Goal: Task Accomplishment & Management: Use online tool/utility

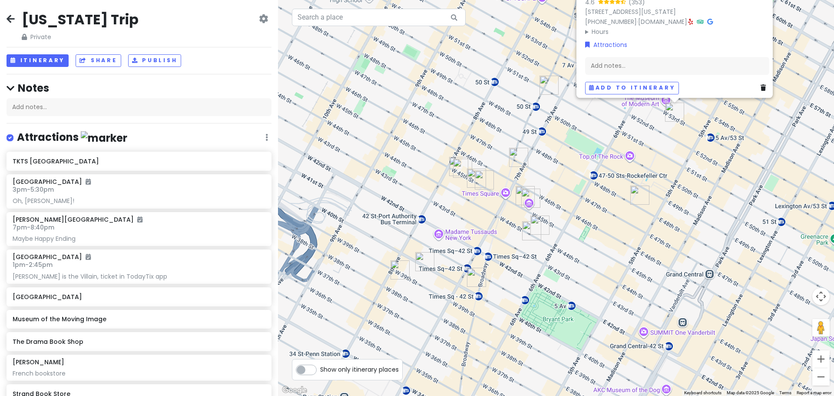
scroll to position [389, 0]
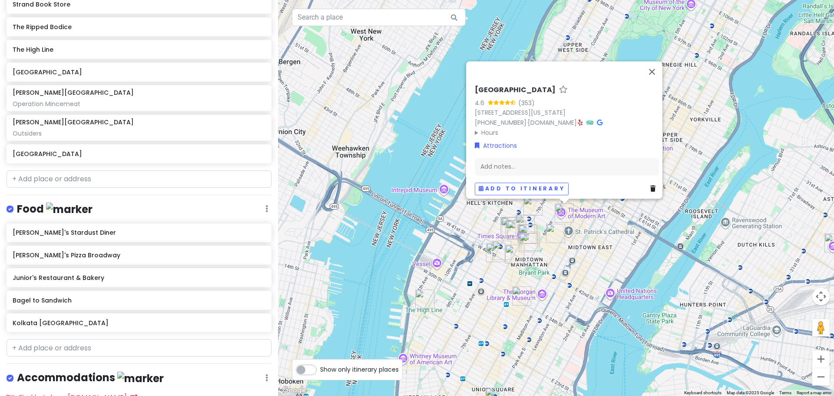
click at [616, 241] on div "[GEOGRAPHIC_DATA] 4.6 (353) [STREET_ADDRESS][US_STATE] [PHONE_NUMBER] · [DOMAIN…" at bounding box center [556, 198] width 556 height 396
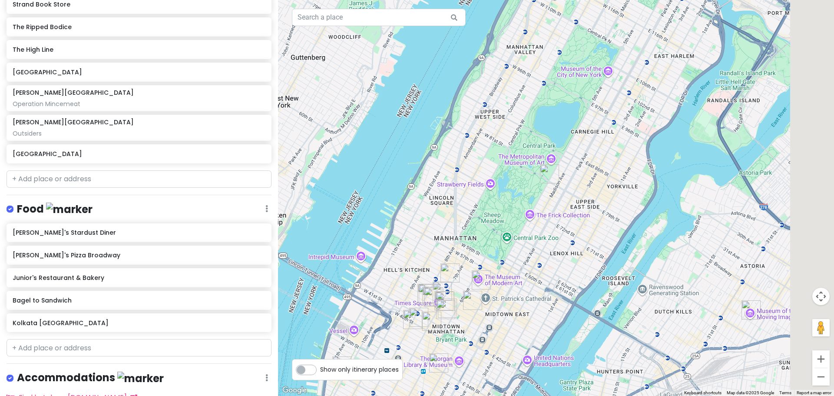
drag, startPoint x: 610, startPoint y: 245, endPoint x: 512, endPoint y: 319, distance: 122.6
click at [512, 319] on div at bounding box center [556, 198] width 556 height 396
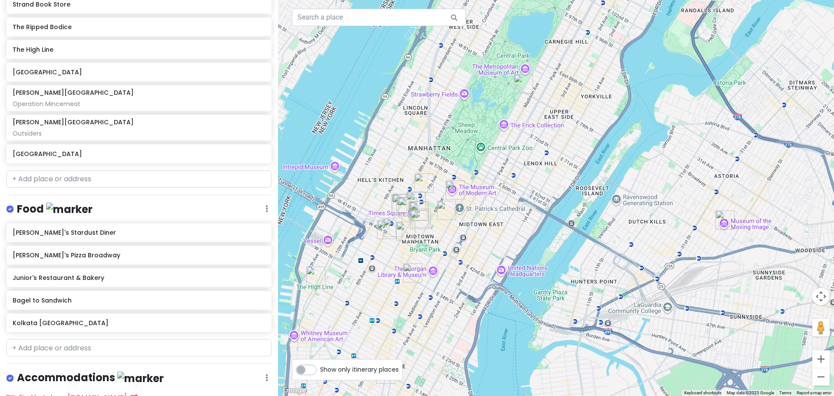
drag, startPoint x: 526, startPoint y: 288, endPoint x: 480, endPoint y: 129, distance: 165.4
click at [484, 133] on div at bounding box center [556, 198] width 556 height 396
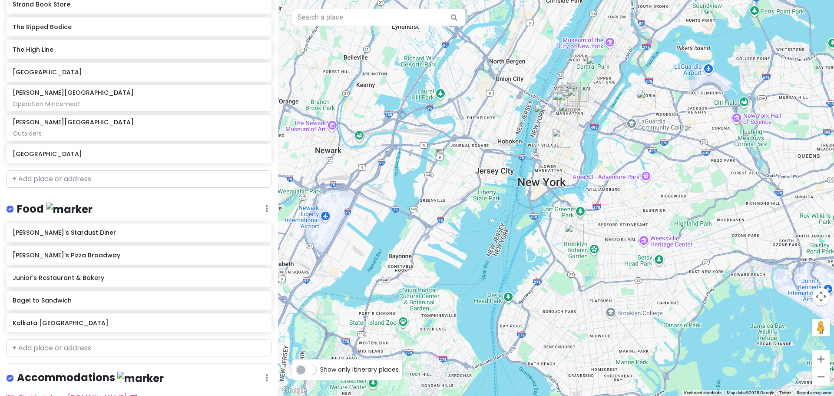
drag, startPoint x: 647, startPoint y: 281, endPoint x: 636, endPoint y: 191, distance: 90.3
click at [636, 191] on div at bounding box center [556, 198] width 556 height 396
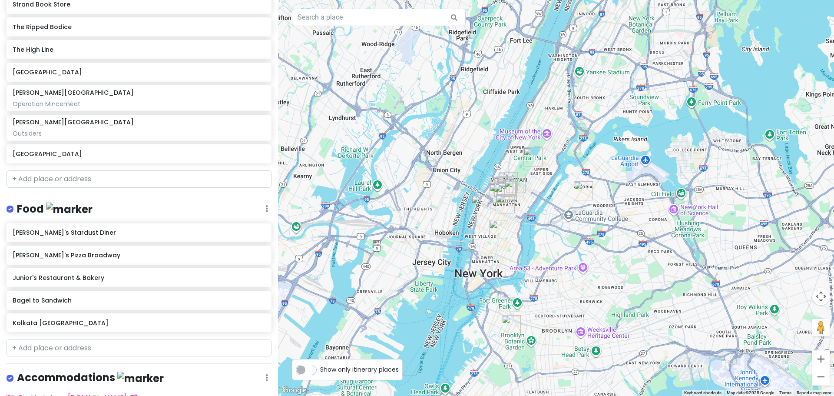
drag, startPoint x: 430, startPoint y: 77, endPoint x: 464, endPoint y: 187, distance: 114.9
click at [464, 187] on div at bounding box center [556, 198] width 556 height 396
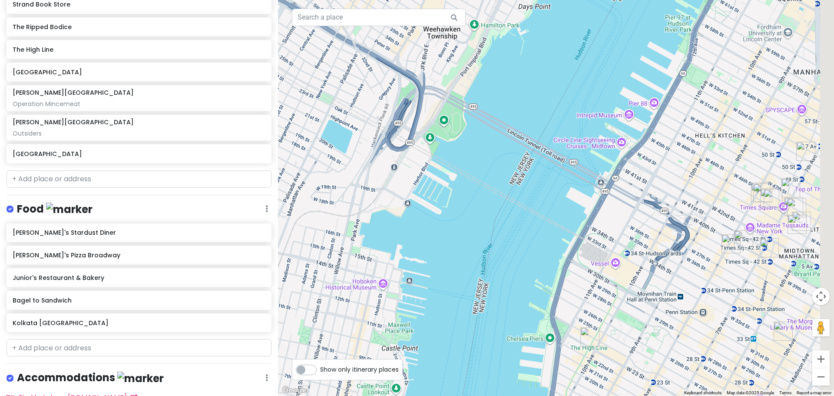
drag, startPoint x: 427, startPoint y: 204, endPoint x: 340, endPoint y: 120, distance: 121.1
click at [350, 122] on div at bounding box center [556, 198] width 556 height 396
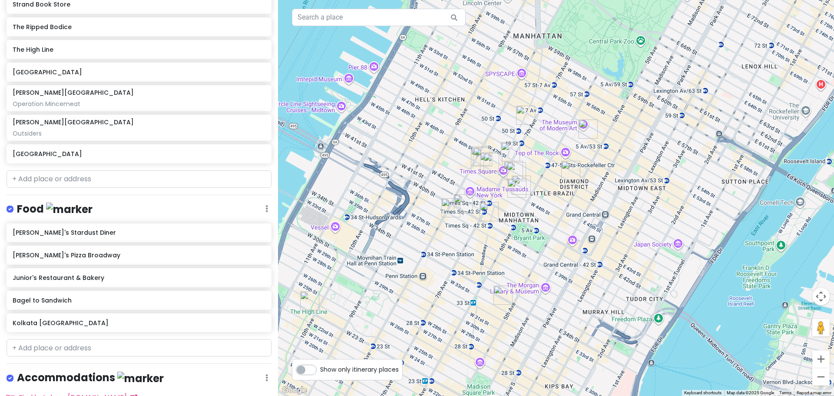
drag, startPoint x: 673, startPoint y: 187, endPoint x: 463, endPoint y: 153, distance: 212.6
click at [463, 153] on div at bounding box center [556, 198] width 556 height 396
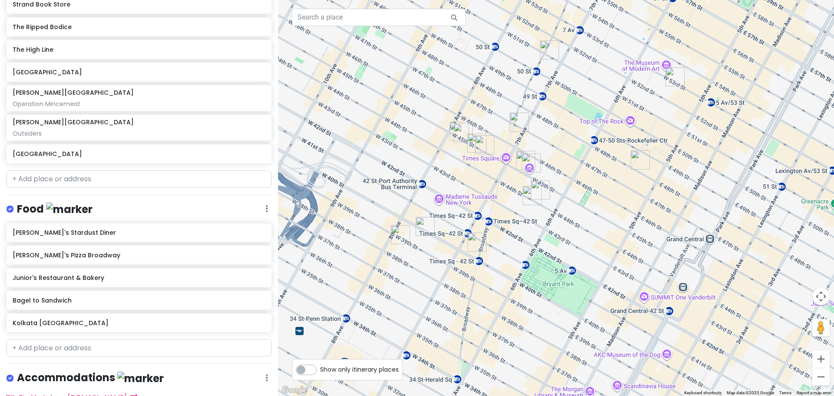
click at [478, 242] on img "Joe's Pizza Broadway" at bounding box center [476, 241] width 19 height 19
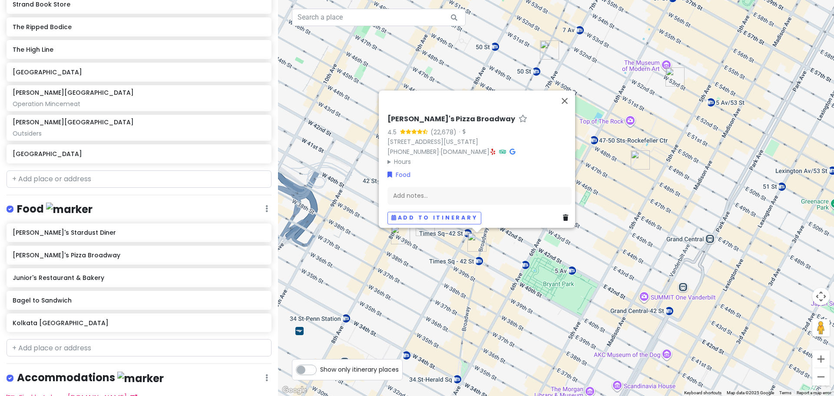
click at [422, 231] on img "Bagel to Sandwich" at bounding box center [425, 226] width 19 height 19
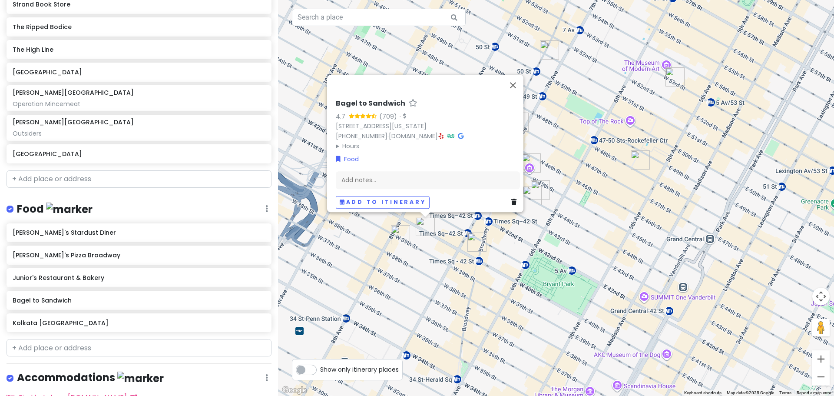
click at [428, 222] on img "Bagel to Sandwich" at bounding box center [425, 226] width 19 height 19
click at [549, 53] on img "Ellen's Stardust Diner" at bounding box center [549, 49] width 19 height 19
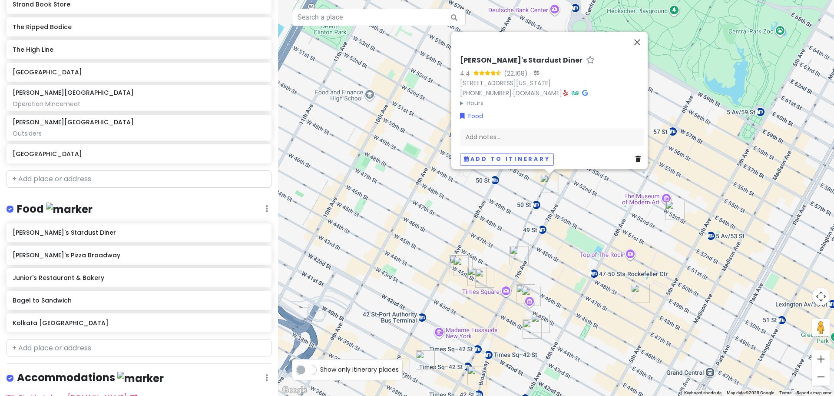
click at [642, 295] on img "Kolkata Chai - Rockefeller Center" at bounding box center [640, 293] width 19 height 19
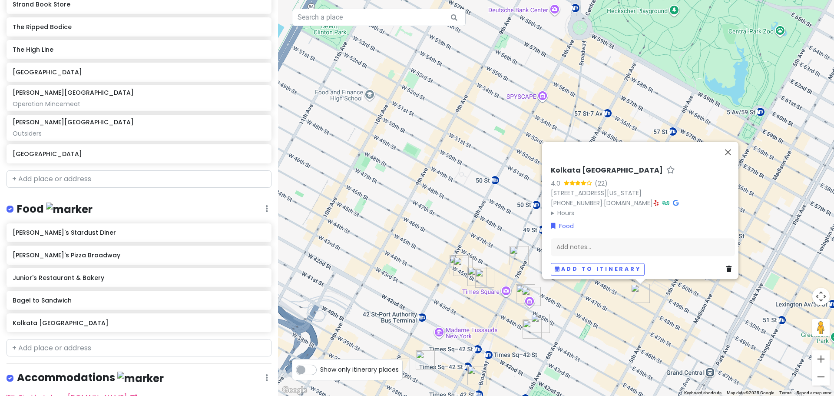
click at [606, 166] on h6 "Kolkata [GEOGRAPHIC_DATA]" at bounding box center [607, 170] width 112 height 9
click at [622, 215] on div "Kolkata Chai - [GEOGRAPHIC_DATA] 4.0 (22) [STREET_ADDRESS][US_STATE] [PHONE_NUM…" at bounding box center [642, 217] width 191 height 123
click at [631, 199] on link "[DOMAIN_NAME]" at bounding box center [628, 203] width 49 height 9
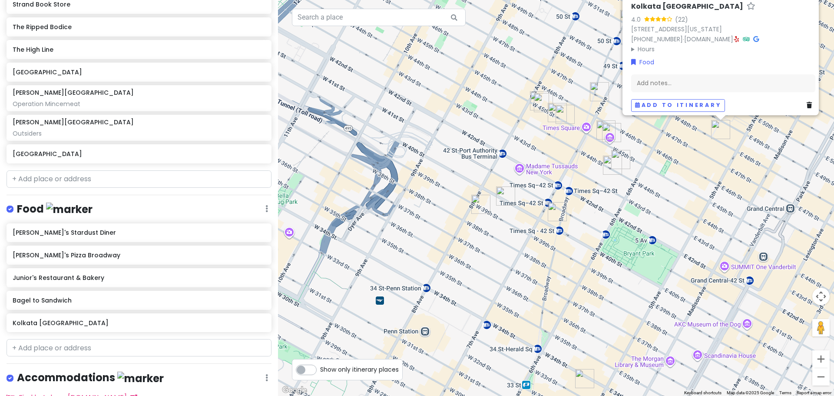
drag, startPoint x: 506, startPoint y: 319, endPoint x: 567, endPoint y: 130, distance: 198.8
click at [567, 130] on div "Kolkata Chai - [GEOGRAPHIC_DATA] 4.0 (22) [STREET_ADDRESS][US_STATE] [PHONE_NUM…" at bounding box center [556, 198] width 556 height 396
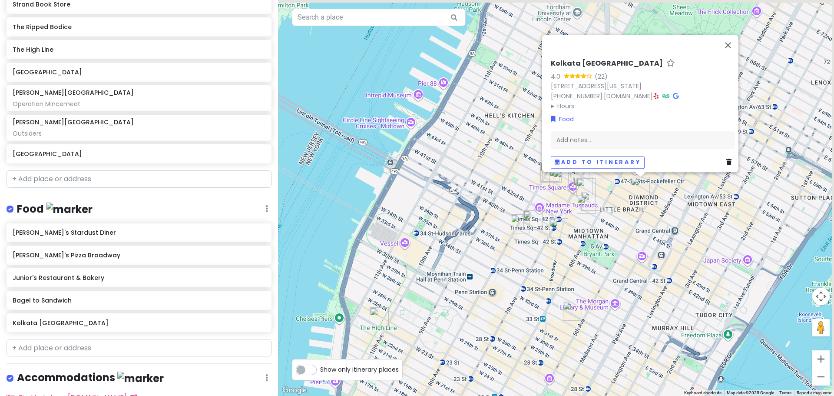
drag, startPoint x: 613, startPoint y: 240, endPoint x: 526, endPoint y: 325, distance: 121.7
click at [529, 325] on div "Kolkata Chai - [GEOGRAPHIC_DATA] 4.0 (22) [STREET_ADDRESS][US_STATE] [PHONE_NUM…" at bounding box center [556, 198] width 556 height 396
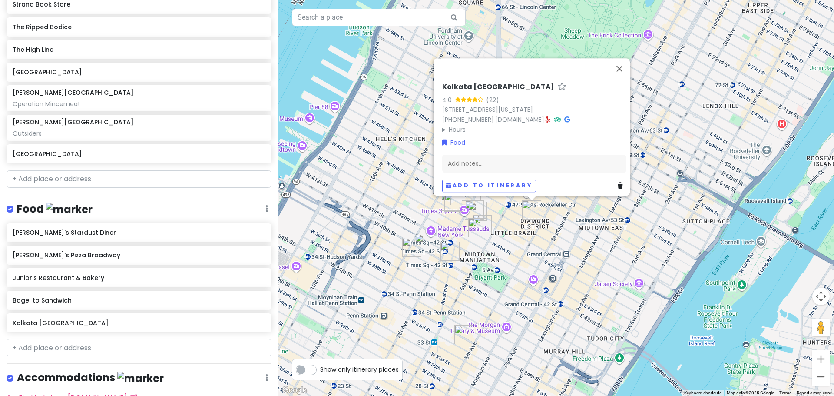
drag, startPoint x: 590, startPoint y: 315, endPoint x: 588, endPoint y: 248, distance: 67.8
click at [588, 248] on div "Kolkata Chai - [GEOGRAPHIC_DATA] 4.0 (22) [STREET_ADDRESS][US_STATE] [PHONE_NUM…" at bounding box center [556, 198] width 556 height 396
click at [637, 285] on div "Kolkata Chai - [GEOGRAPHIC_DATA] 4.0 (22) [STREET_ADDRESS][US_STATE] [PHONE_NUM…" at bounding box center [556, 198] width 556 height 396
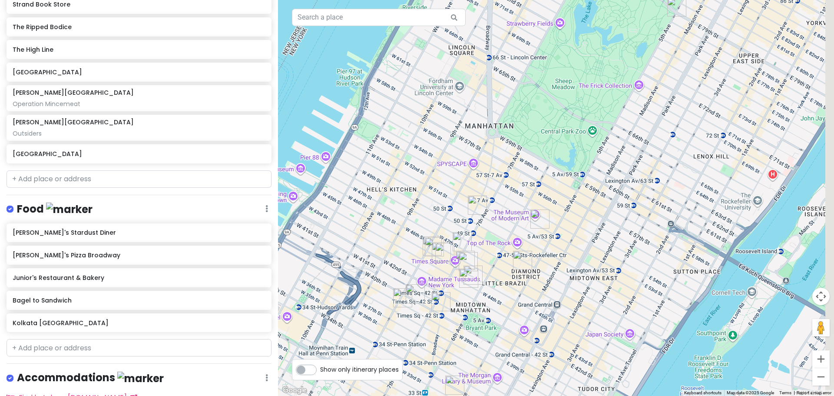
drag, startPoint x: 613, startPoint y: 124, endPoint x: 585, endPoint y: 295, distance: 173.4
click at [585, 294] on div at bounding box center [556, 198] width 556 height 396
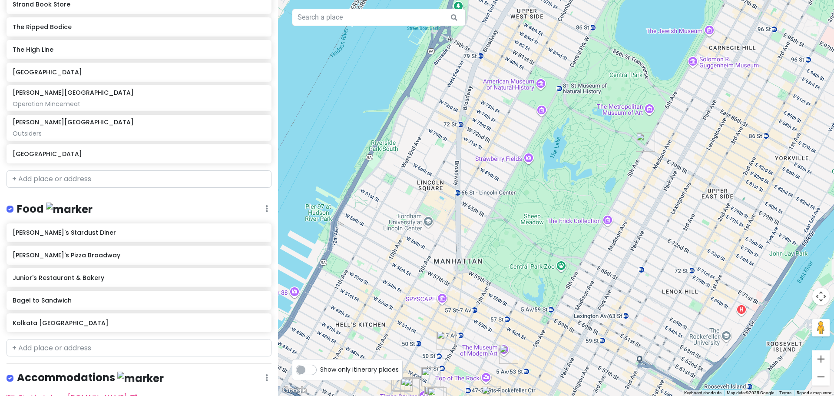
drag, startPoint x: 586, startPoint y: 285, endPoint x: 590, endPoint y: 179, distance: 106.5
click at [591, 196] on div at bounding box center [556, 198] width 556 height 396
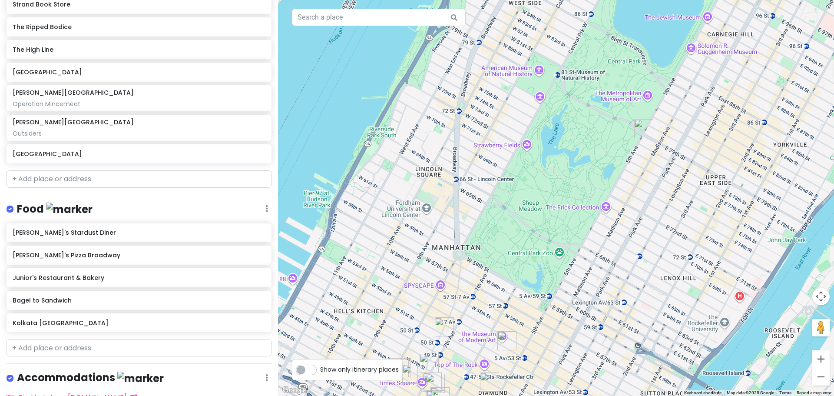
click at [561, 251] on div at bounding box center [556, 198] width 556 height 396
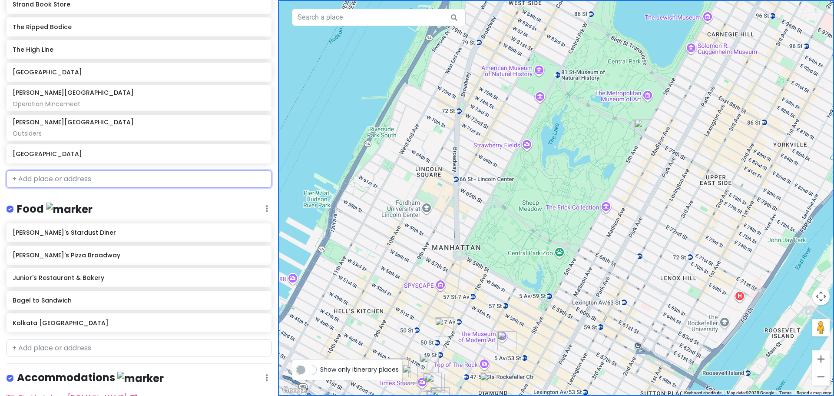
click at [133, 185] on input "text" at bounding box center [139, 178] width 265 height 17
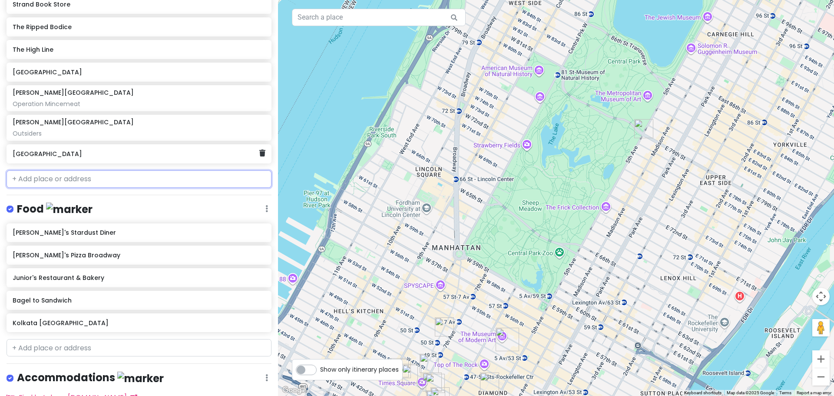
click at [196, 150] on h6 "[GEOGRAPHIC_DATA]" at bounding box center [136, 154] width 246 height 8
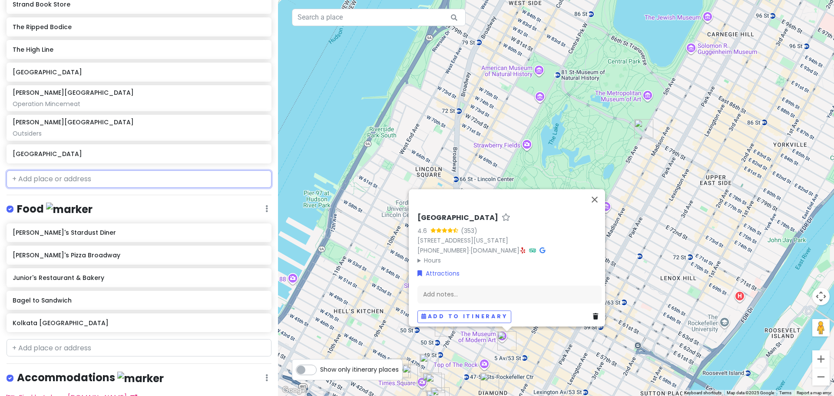
click at [170, 178] on input "text" at bounding box center [139, 178] width 265 height 17
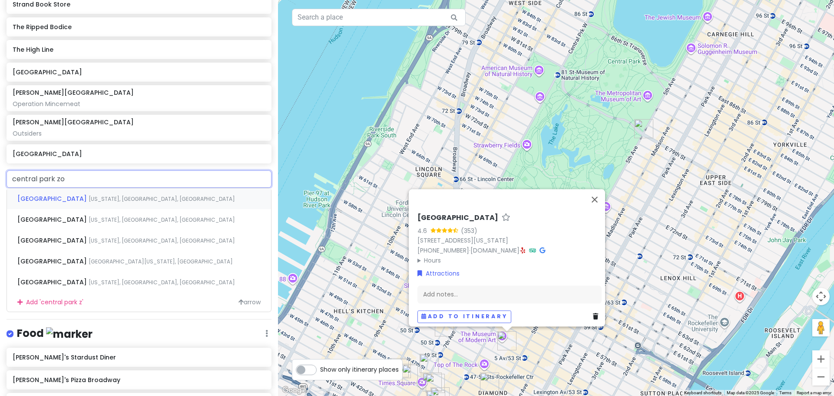
type input "[GEOGRAPHIC_DATA]"
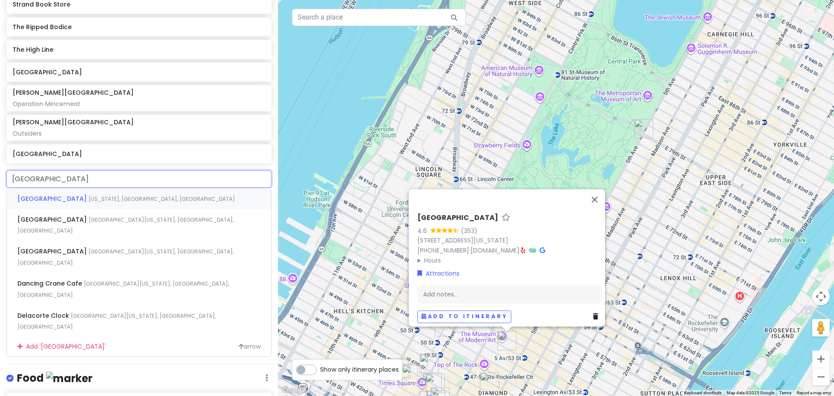
click at [99, 202] on span "[US_STATE], [GEOGRAPHIC_DATA], [GEOGRAPHIC_DATA]" at bounding box center [162, 198] width 146 height 7
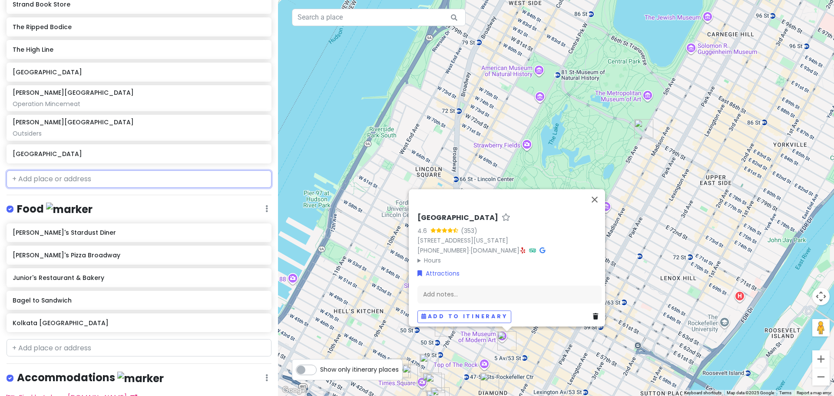
scroll to position [412, 0]
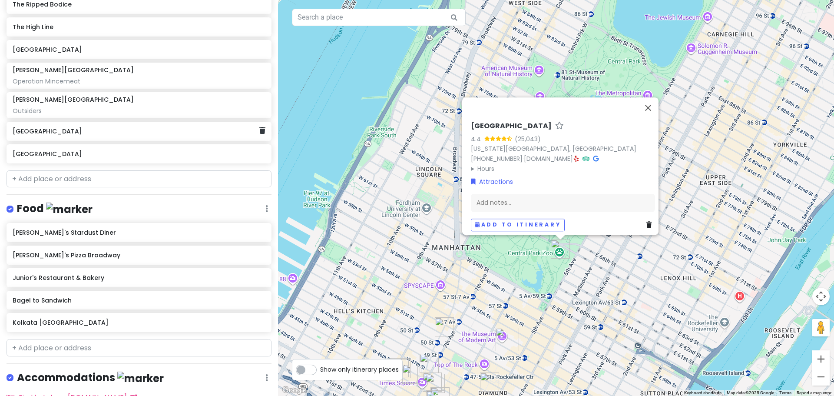
click at [105, 131] on h6 "[GEOGRAPHIC_DATA]" at bounding box center [136, 131] width 246 height 8
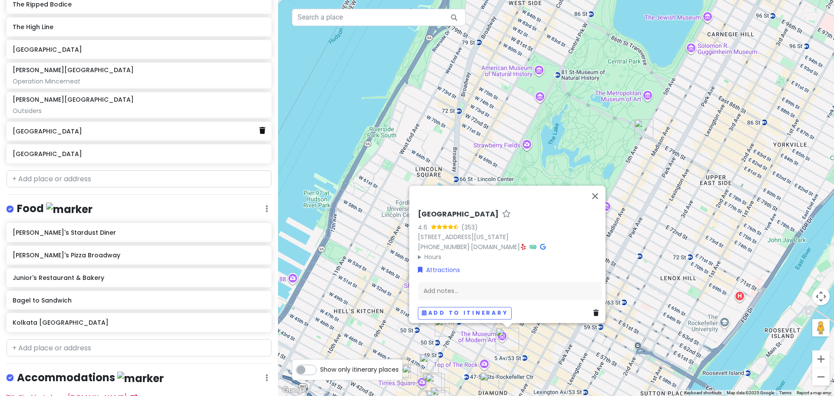
click at [259, 132] on icon at bounding box center [262, 130] width 6 height 7
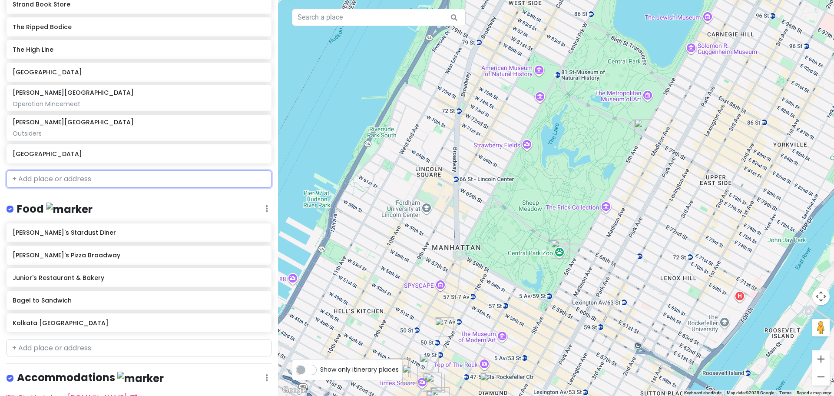
click at [134, 177] on input "text" at bounding box center [139, 178] width 265 height 17
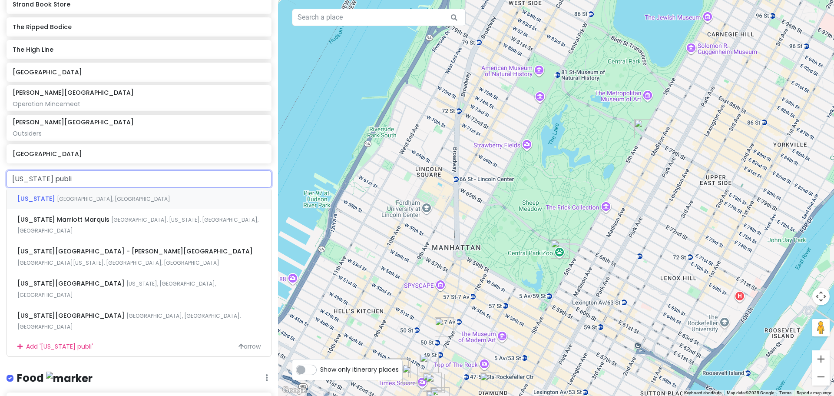
type input "[US_STATE] public"
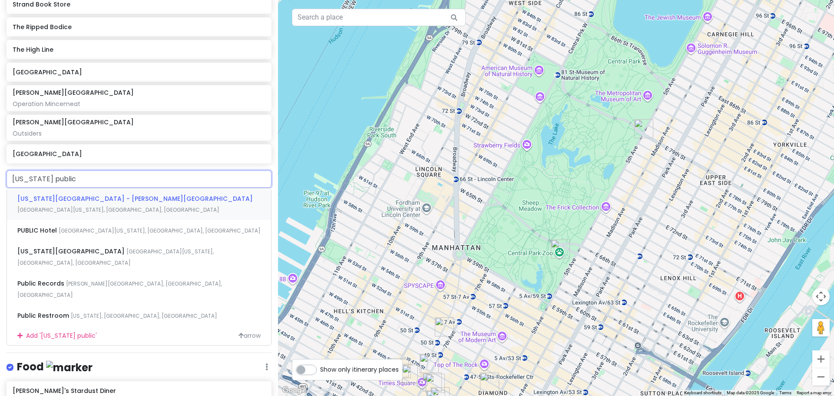
click at [135, 196] on span "[US_STATE][GEOGRAPHIC_DATA] - [PERSON_NAME][GEOGRAPHIC_DATA]" at bounding box center [134, 198] width 235 height 9
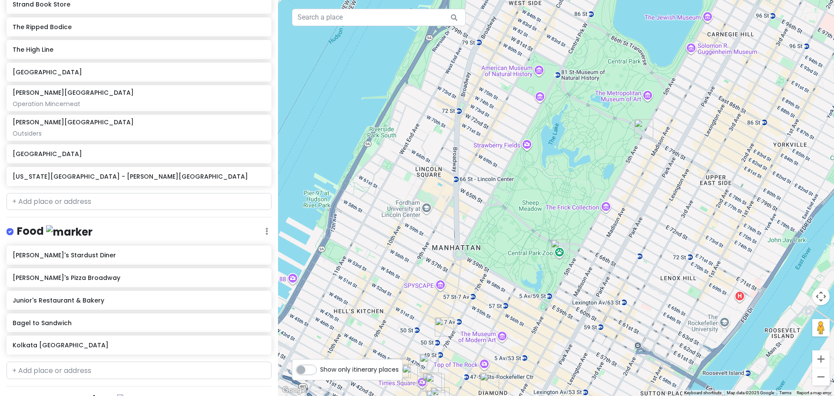
scroll to position [412, 0]
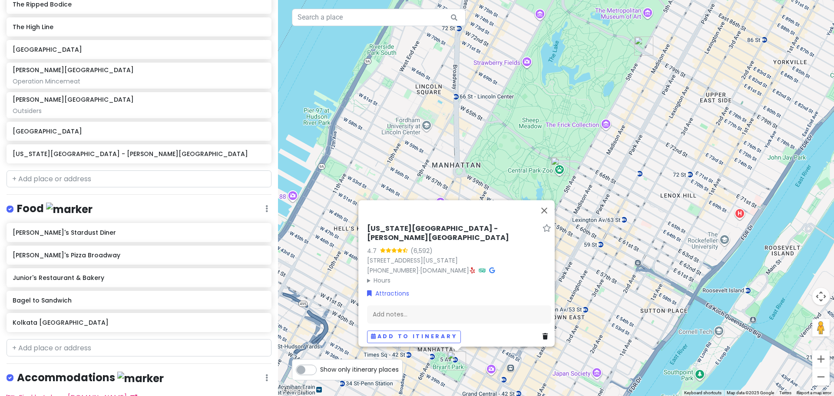
click at [494, 178] on div "[US_STATE][GEOGRAPHIC_DATA] - [PERSON_NAME][GEOGRAPHIC_DATA] 4.7 (6,592) [STREE…" at bounding box center [556, 198] width 556 height 396
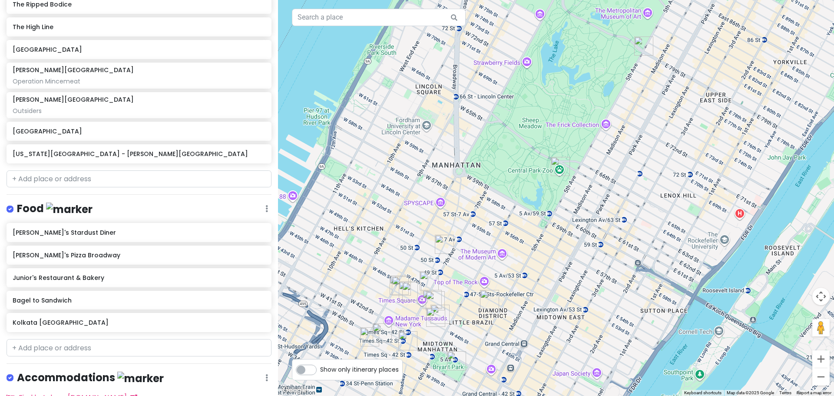
click at [640, 45] on img "Albertine" at bounding box center [643, 45] width 19 height 19
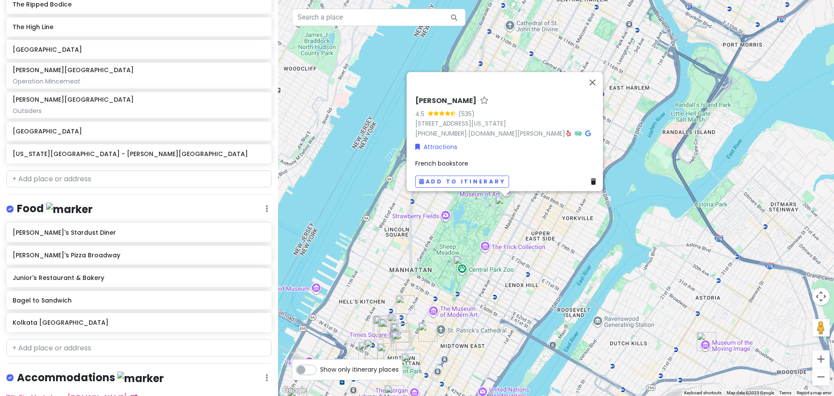
drag, startPoint x: 557, startPoint y: 201, endPoint x: 485, endPoint y: 242, distance: 82.7
click at [485, 242] on div "[PERSON_NAME] 4.5 (535) [STREET_ADDRESS][US_STATE] [PHONE_NUMBER] · [DOMAIN_NAM…" at bounding box center [556, 198] width 556 height 396
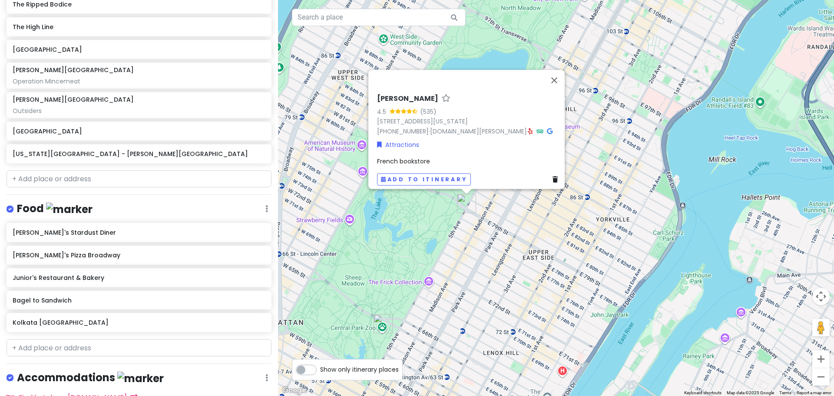
click at [435, 220] on div "[PERSON_NAME] 4.5 (535) [STREET_ADDRESS][US_STATE] [PHONE_NUMBER] · [DOMAIN_NAM…" at bounding box center [556, 198] width 556 height 396
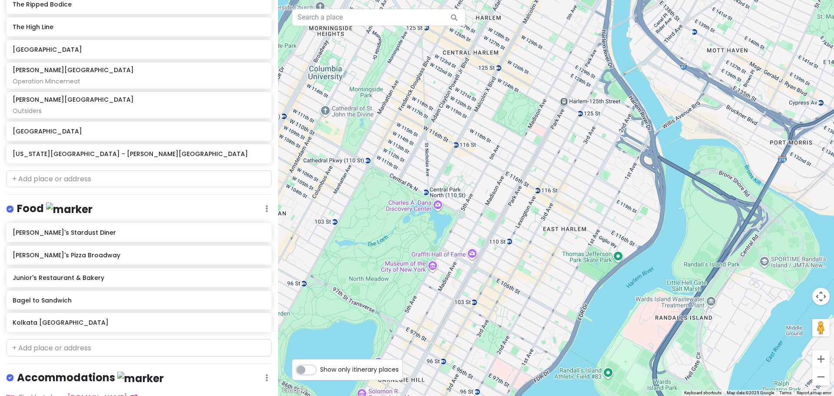
drag, startPoint x: 512, startPoint y: 43, endPoint x: 363, endPoint y: 338, distance: 330.7
click at [363, 338] on div at bounding box center [556, 198] width 556 height 396
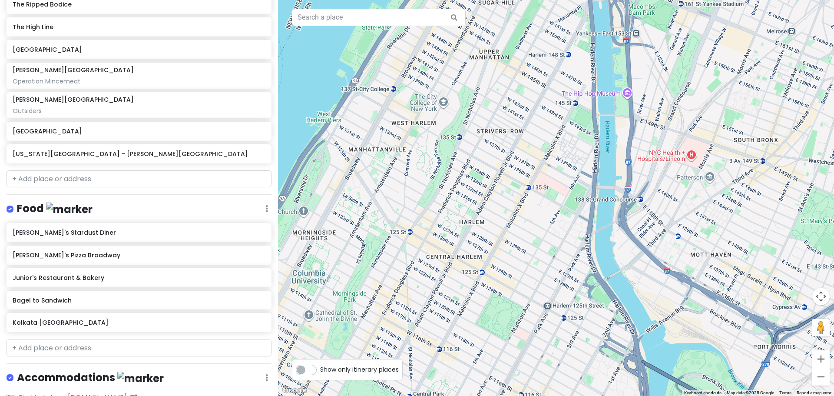
drag, startPoint x: 453, startPoint y: 79, endPoint x: 431, endPoint y: 253, distance: 176.0
click at [431, 253] on div at bounding box center [556, 198] width 556 height 396
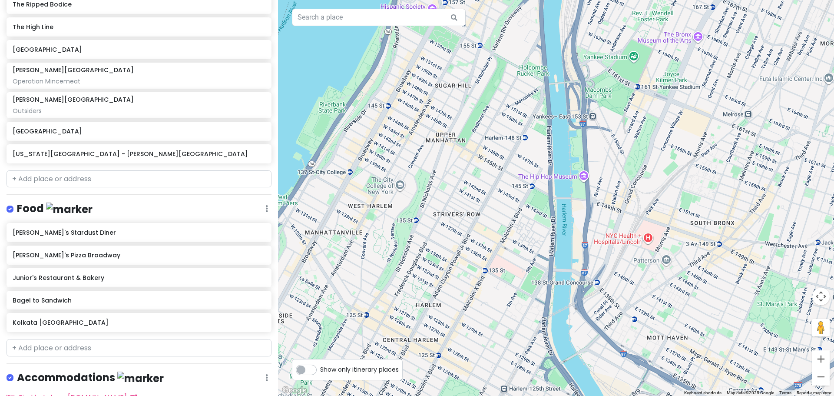
drag, startPoint x: 543, startPoint y: 88, endPoint x: 591, endPoint y: 4, distance: 96.9
click at [573, 22] on div at bounding box center [556, 198] width 556 height 396
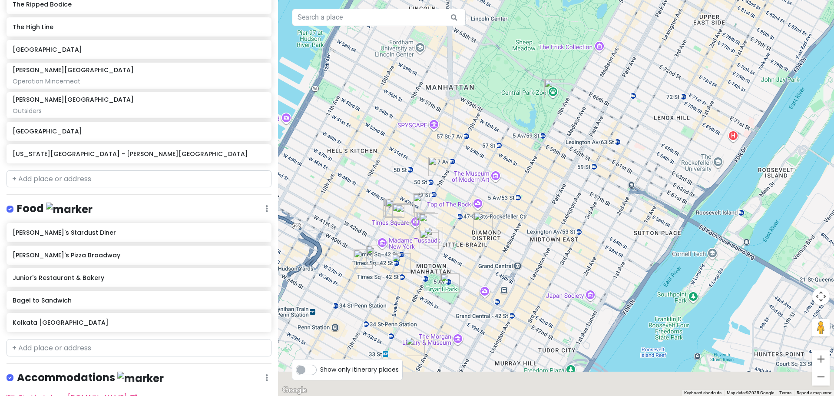
drag, startPoint x: 332, startPoint y: 288, endPoint x: 439, endPoint y: 144, distance: 178.9
click at [436, 145] on div at bounding box center [556, 198] width 556 height 396
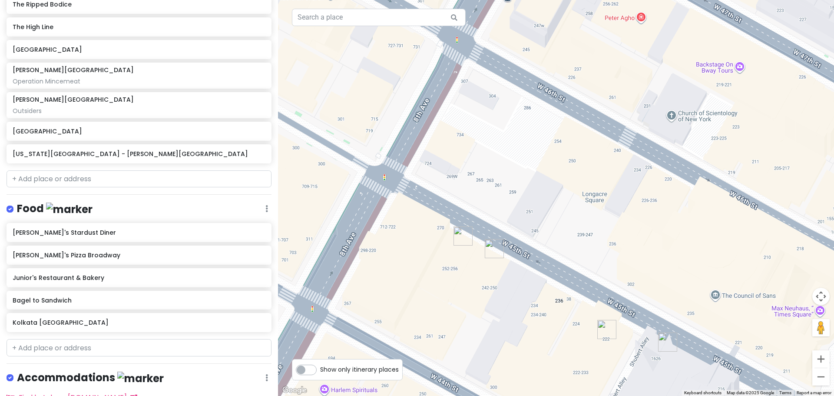
click at [497, 250] on img "Bernard B. Jacobs Theatre" at bounding box center [494, 248] width 19 height 19
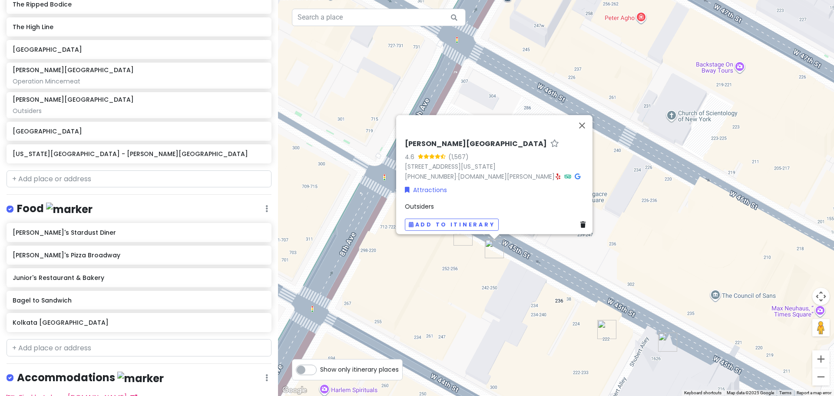
click at [464, 238] on img "John Golden Theatre" at bounding box center [463, 235] width 19 height 19
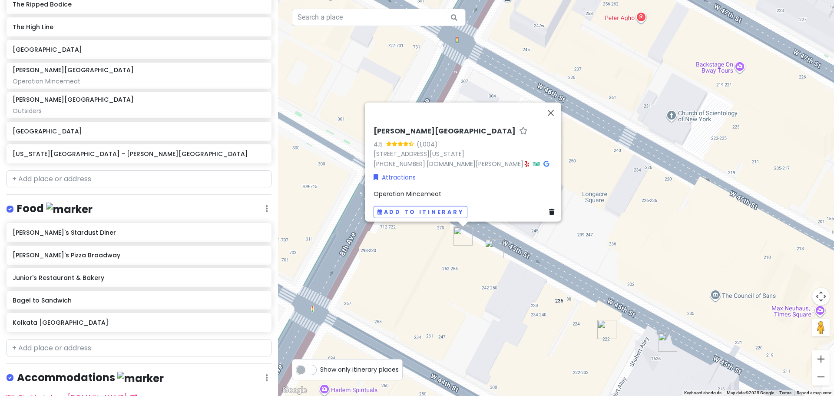
click at [479, 249] on div "[PERSON_NAME][GEOGRAPHIC_DATA] 4.5 (1,004) [STREET_ADDRESS][US_STATE] [PHONE_NU…" at bounding box center [556, 198] width 556 height 396
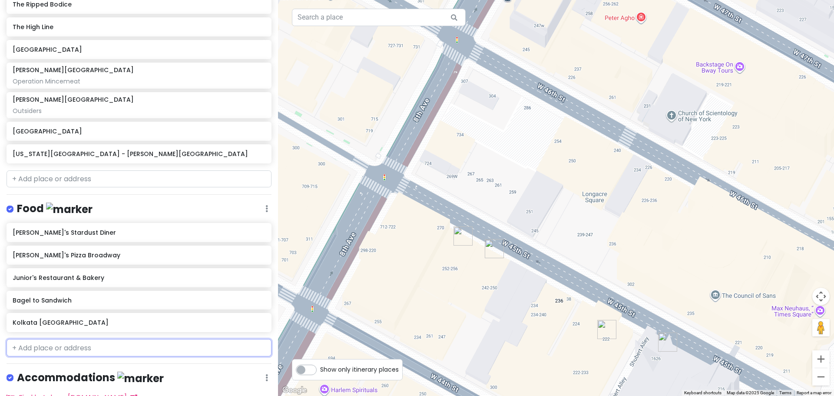
click at [60, 348] on input "text" at bounding box center [139, 347] width 265 height 17
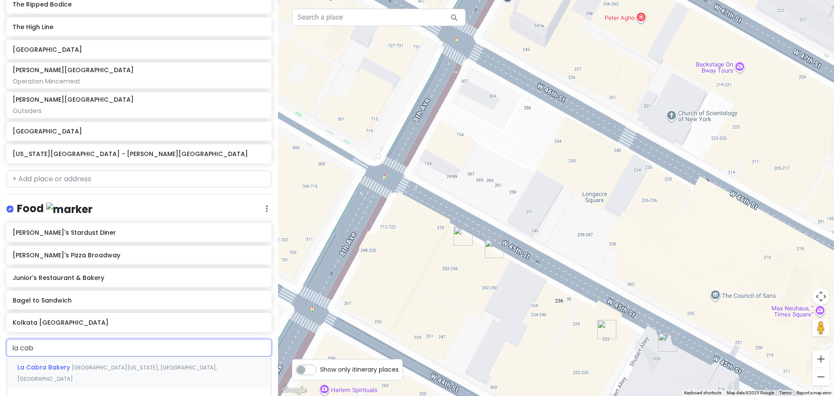
type input "la cabr"
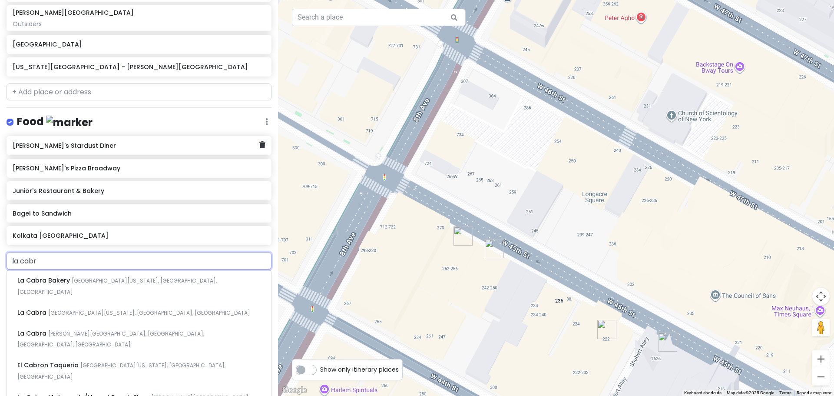
scroll to position [542, 0]
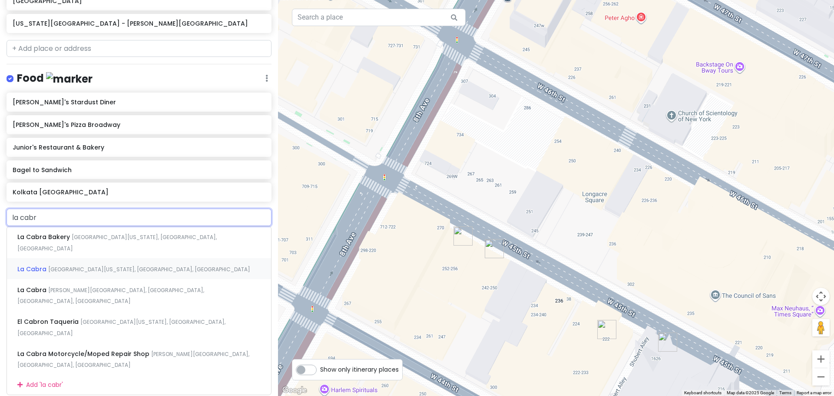
click at [140, 258] on div "[GEOGRAPHIC_DATA][US_STATE], [GEOGRAPHIC_DATA], [GEOGRAPHIC_DATA]" at bounding box center [139, 268] width 264 height 21
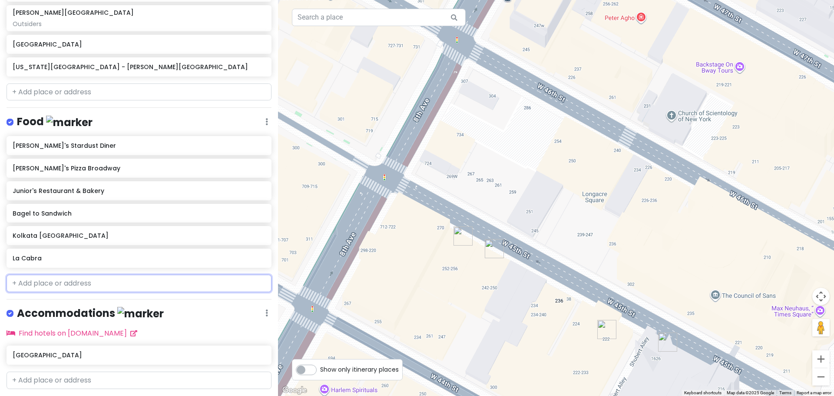
scroll to position [521, 0]
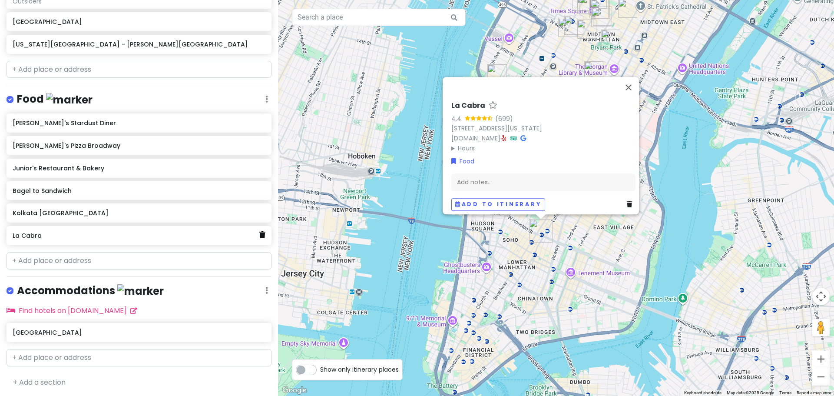
click at [259, 234] on icon at bounding box center [262, 234] width 6 height 7
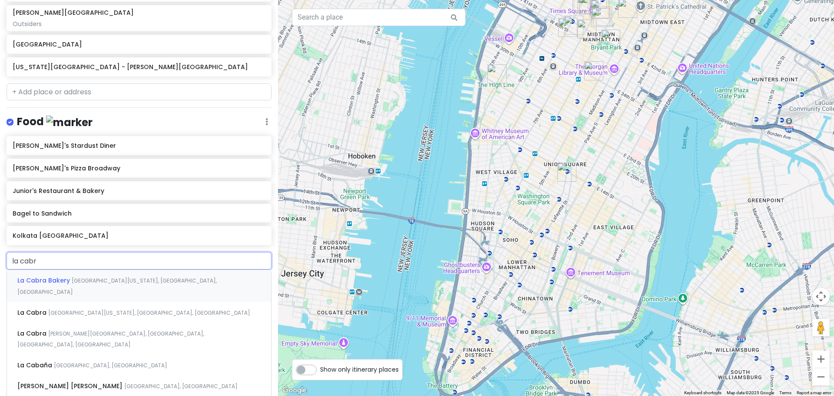
type input "la cabra"
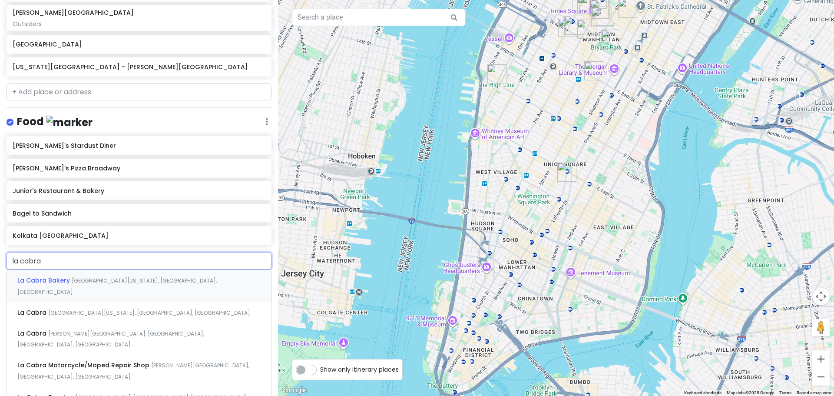
click at [123, 281] on span "[GEOGRAPHIC_DATA][US_STATE], [GEOGRAPHIC_DATA], [GEOGRAPHIC_DATA]" at bounding box center [116, 286] width 199 height 19
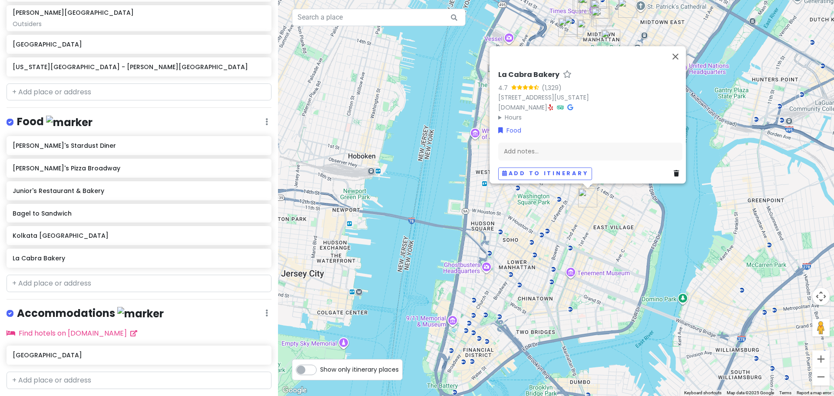
click at [594, 229] on div "La Cabra Bakery 4.7 (1,329) [STREET_ADDRESS][US_STATE] [DOMAIN_NAME] · Hours [D…" at bounding box center [556, 198] width 556 height 396
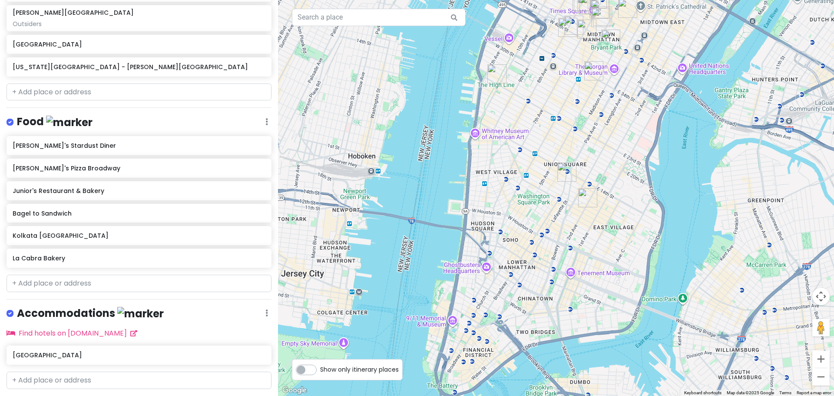
click at [565, 168] on img "Strand Book Store" at bounding box center [566, 171] width 19 height 19
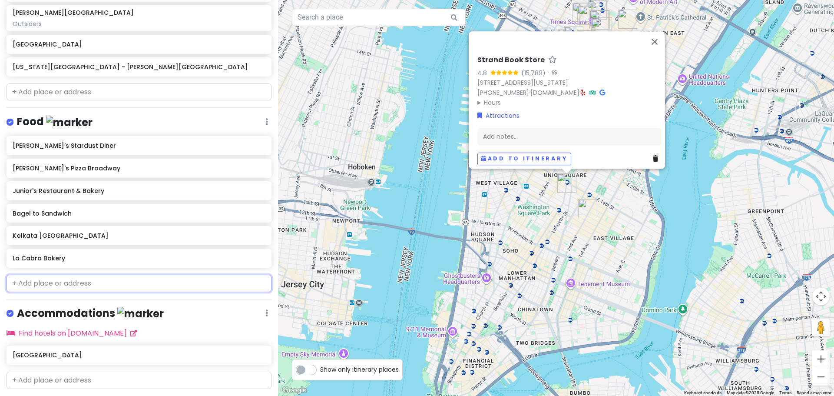
click at [119, 283] on input "text" at bounding box center [139, 283] width 265 height 17
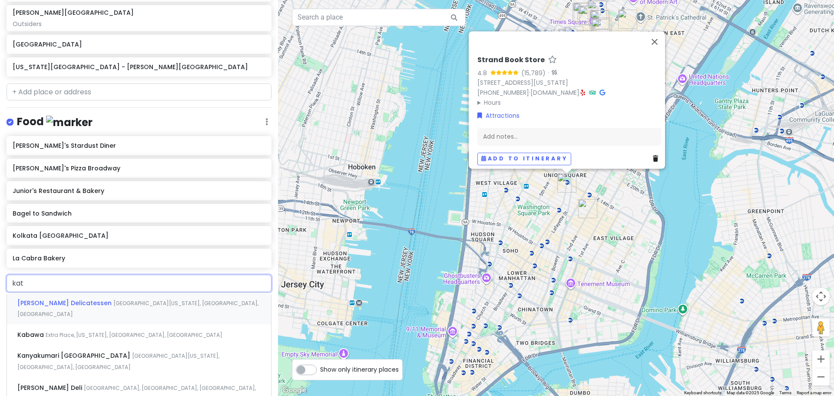
type input "[PERSON_NAME]"
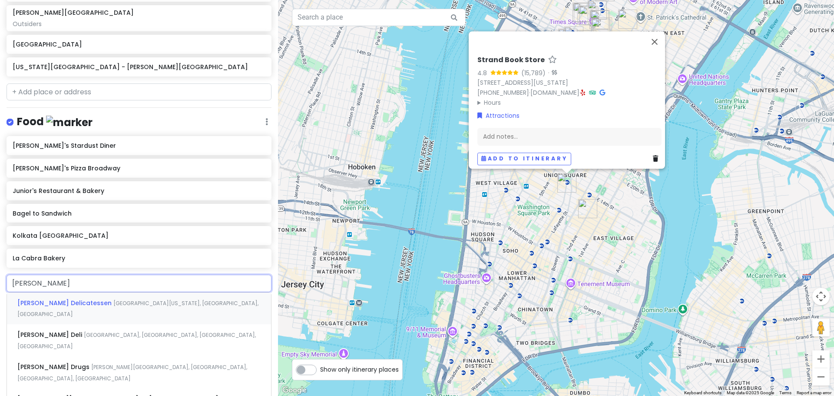
click at [214, 304] on div "[PERSON_NAME] Delicatessen [GEOGRAPHIC_DATA], [US_STATE], [GEOGRAPHIC_DATA], [G…" at bounding box center [139, 308] width 264 height 32
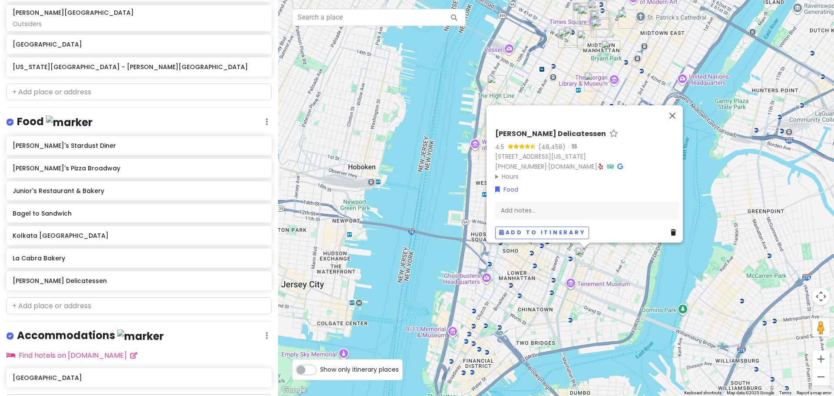
click at [556, 290] on div "[PERSON_NAME] Delicatessen 4.5 (48,458) · [STREET_ADDRESS][US_STATE] [PHONE_NUM…" at bounding box center [556, 198] width 556 height 396
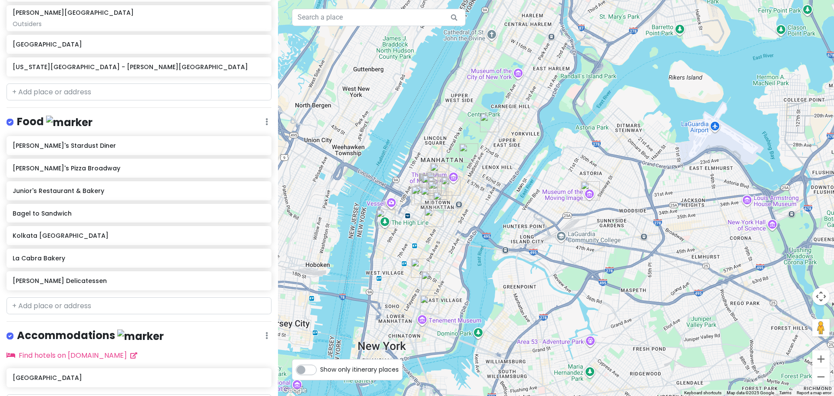
drag, startPoint x: 386, startPoint y: 272, endPoint x: 386, endPoint y: 245, distance: 26.9
click at [386, 245] on div at bounding box center [556, 198] width 556 height 396
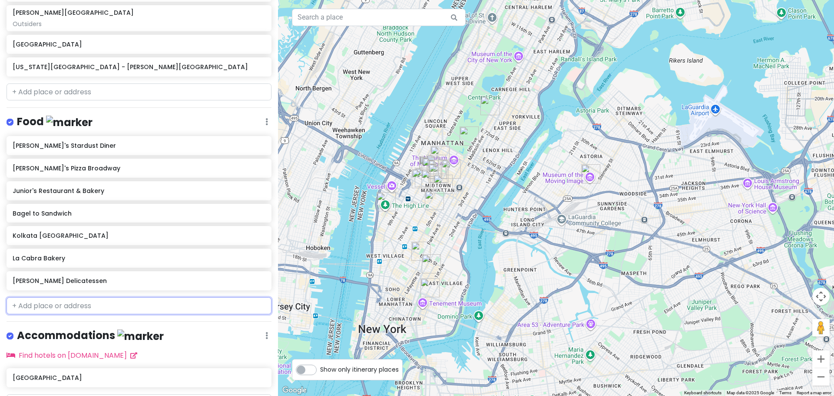
click at [90, 310] on input "text" at bounding box center [139, 305] width 265 height 17
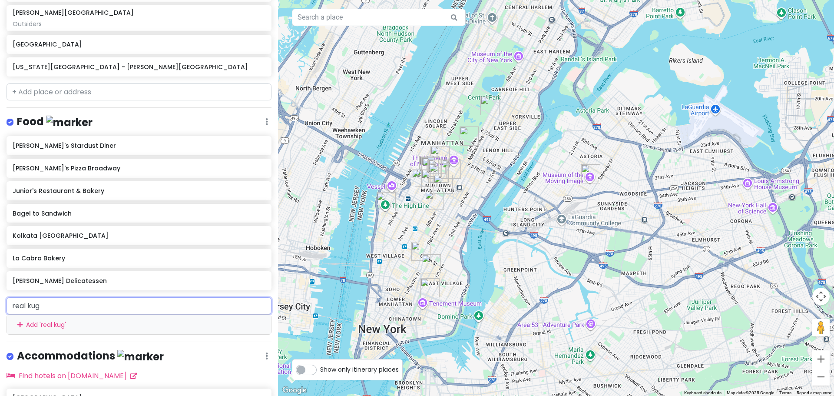
type input "real ku"
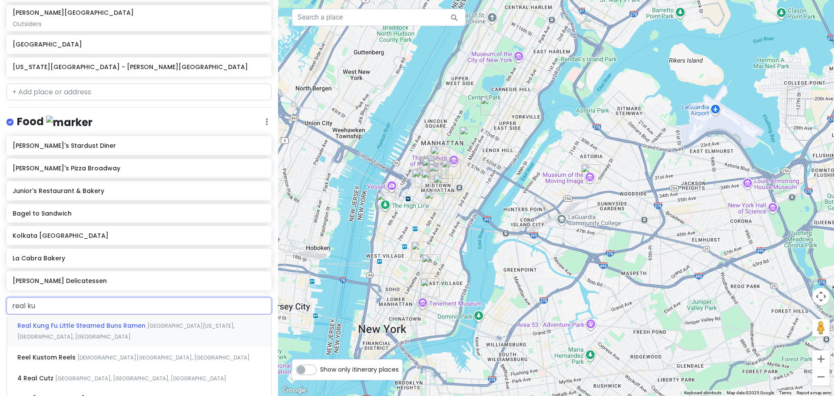
click at [146, 324] on span "[GEOGRAPHIC_DATA][US_STATE], [GEOGRAPHIC_DATA], [GEOGRAPHIC_DATA]" at bounding box center [125, 331] width 217 height 19
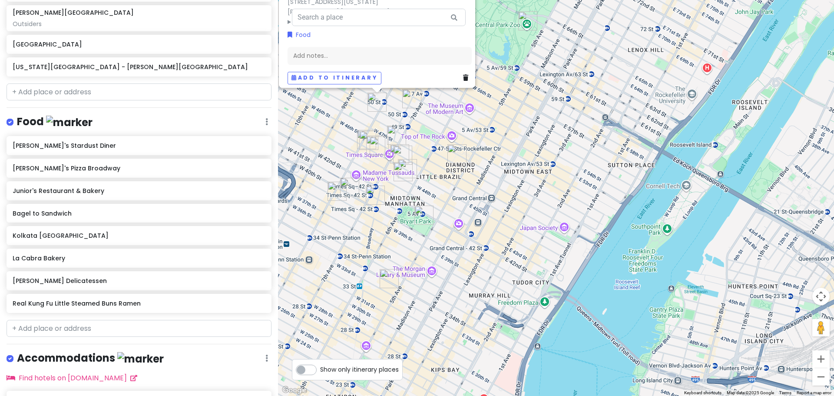
click at [456, 123] on div "Real Kung Fu Little Steamed Buns Ramen 4.4 (2,076) · [STREET_ADDRESS][US_STATE]…" at bounding box center [556, 198] width 556 height 396
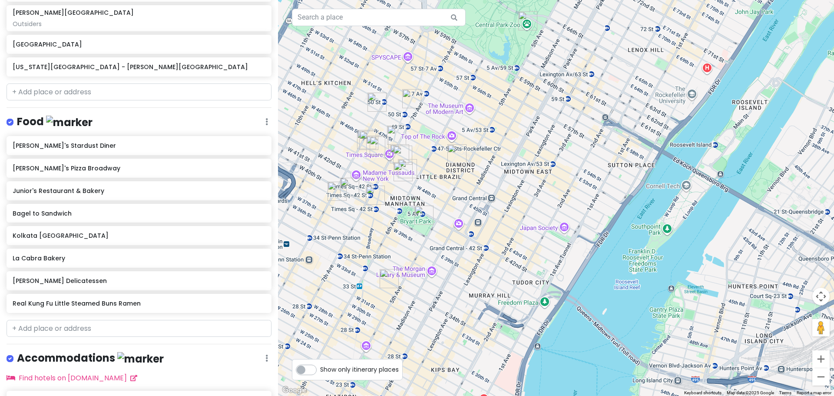
click at [387, 278] on img "Empire State Building" at bounding box center [389, 278] width 19 height 19
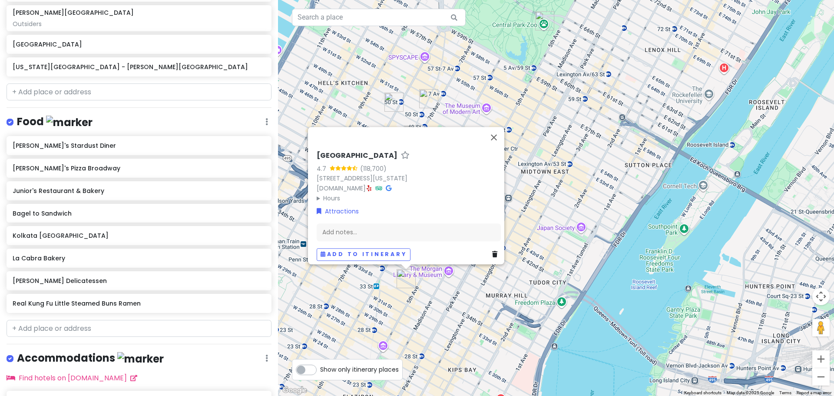
click at [328, 280] on div "[GEOGRAPHIC_DATA] 4.7 (118,700) [STREET_ADDRESS][US_STATE] [DOMAIN_NAME] · Hour…" at bounding box center [556, 198] width 556 height 396
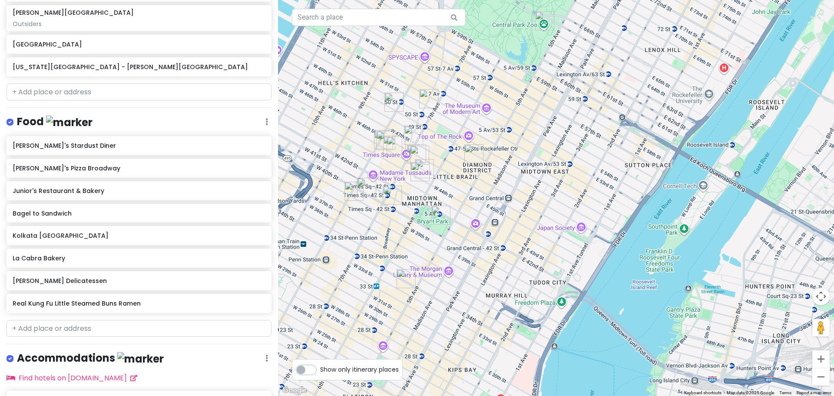
click at [435, 212] on img "New York Public Library - Stephen A. Schwarzman Building" at bounding box center [440, 214] width 19 height 19
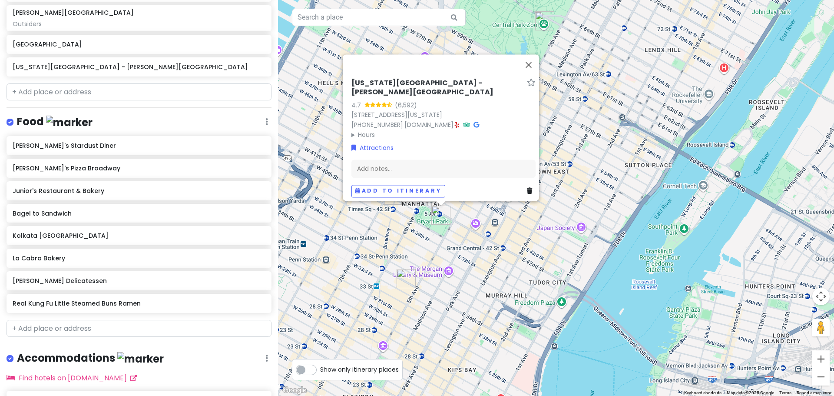
click at [397, 222] on div "[US_STATE][GEOGRAPHIC_DATA] - [PERSON_NAME][GEOGRAPHIC_DATA] 4.7 (6,592) [STREE…" at bounding box center [556, 198] width 556 height 396
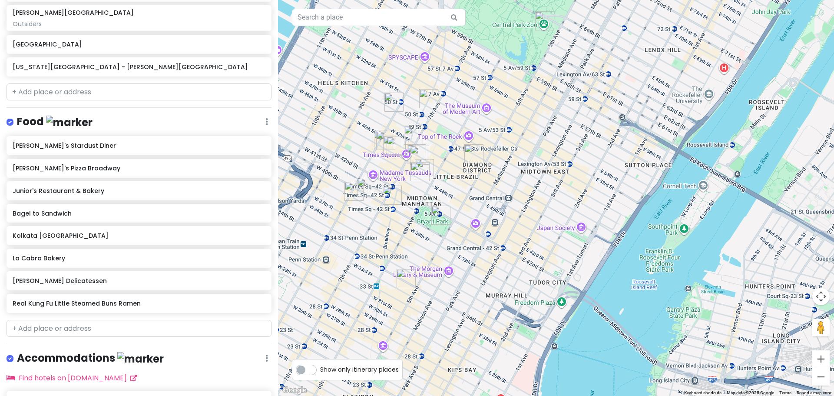
click at [391, 103] on img "Real Kung Fu Little Steamed Buns Ramen" at bounding box center [393, 102] width 19 height 19
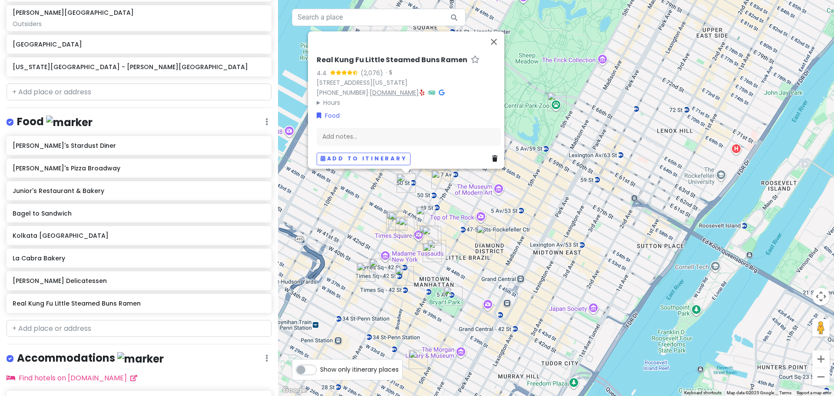
click at [408, 89] on link "[DOMAIN_NAME]" at bounding box center [394, 92] width 49 height 9
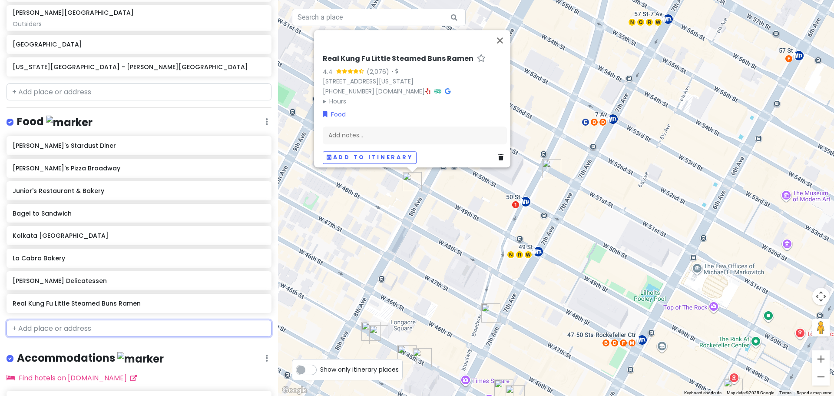
click at [76, 327] on input "text" at bounding box center [139, 328] width 265 height 17
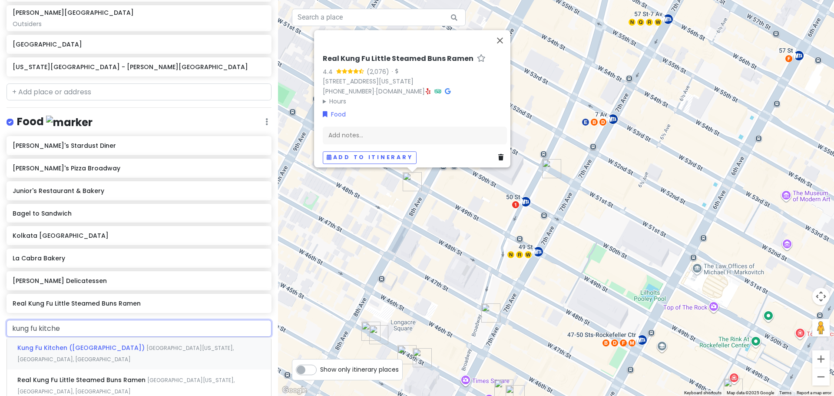
type input "kung fu kitchen"
click at [152, 344] on span "[GEOGRAPHIC_DATA][US_STATE], [GEOGRAPHIC_DATA], [GEOGRAPHIC_DATA]" at bounding box center [125, 353] width 216 height 19
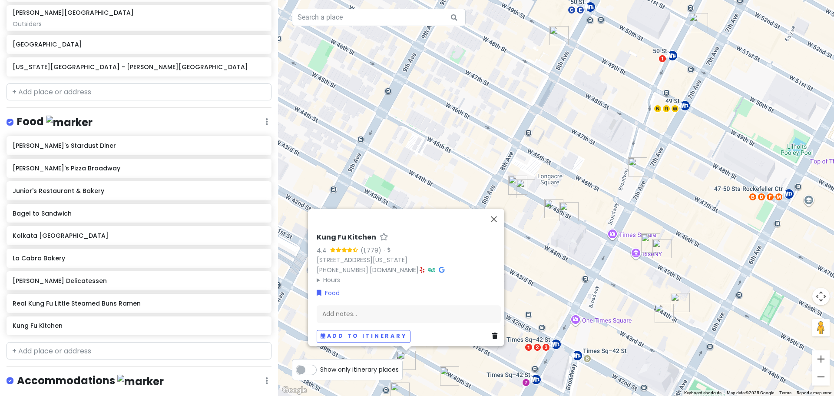
click at [535, 228] on div "Kung Fu Kitchen 4.4 (1,779) · [STREET_ADDRESS][US_STATE] [PHONE_NUMBER] · [DOMA…" at bounding box center [556, 198] width 556 height 396
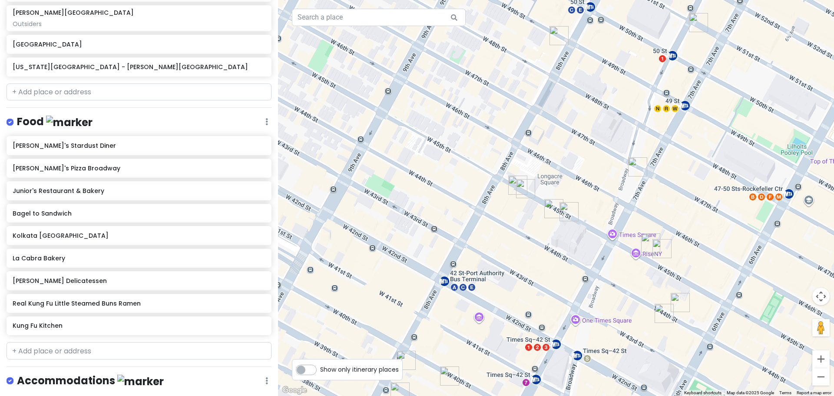
click at [448, 374] on img "Bagel to Sandwich" at bounding box center [449, 375] width 19 height 19
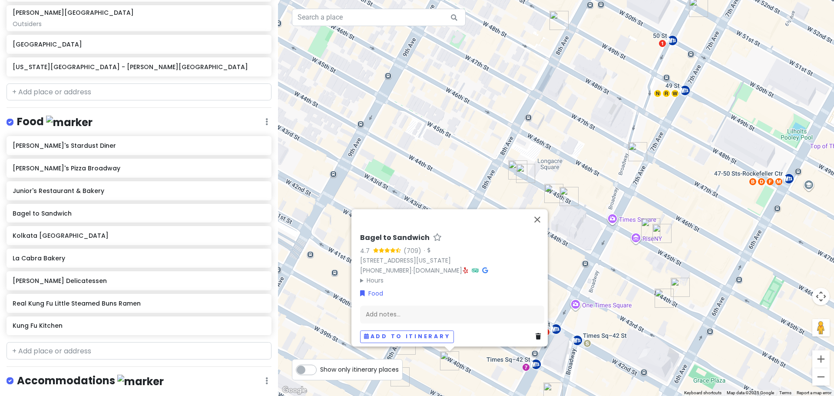
click at [440, 108] on div "Bagel to Sandwich 4.7 (709) · [STREET_ADDRESS][US_STATE] [PHONE_NUMBER] · [DOMA…" at bounding box center [556, 198] width 556 height 396
